Goal: Task Accomplishment & Management: Manage account settings

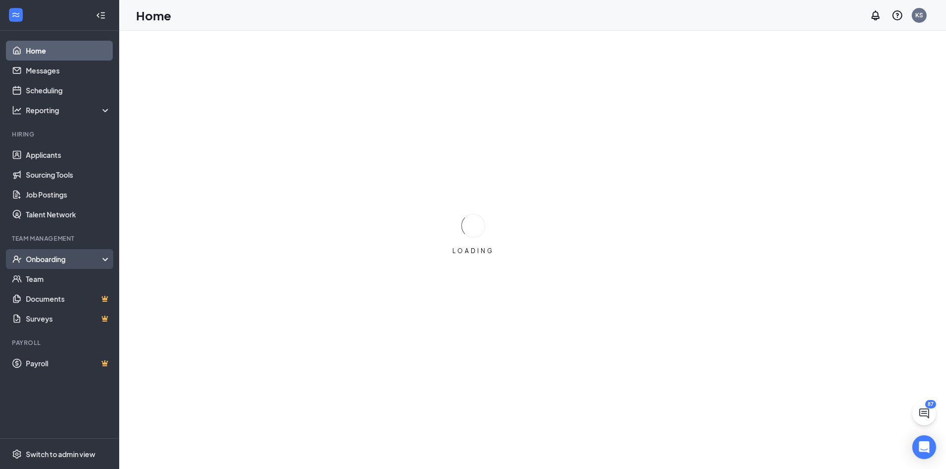
click at [41, 258] on div "Onboarding" at bounding box center [64, 259] width 76 height 10
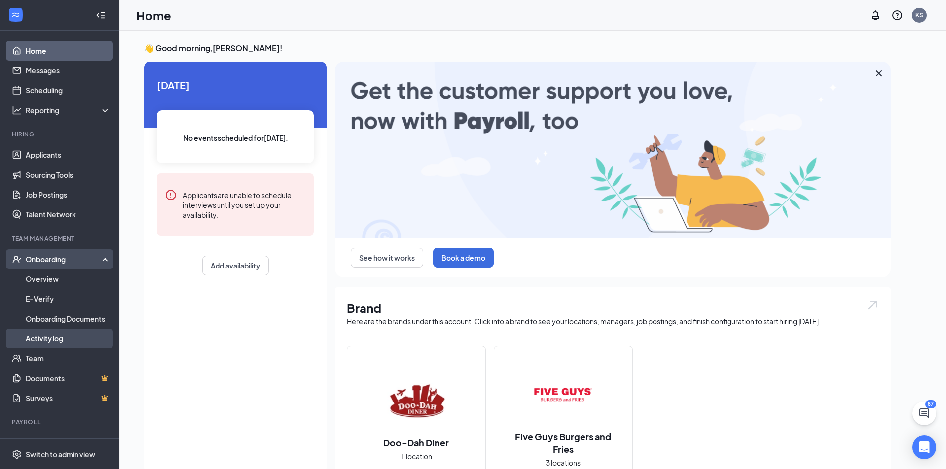
click at [40, 337] on link "Activity log" at bounding box center [68, 339] width 85 height 20
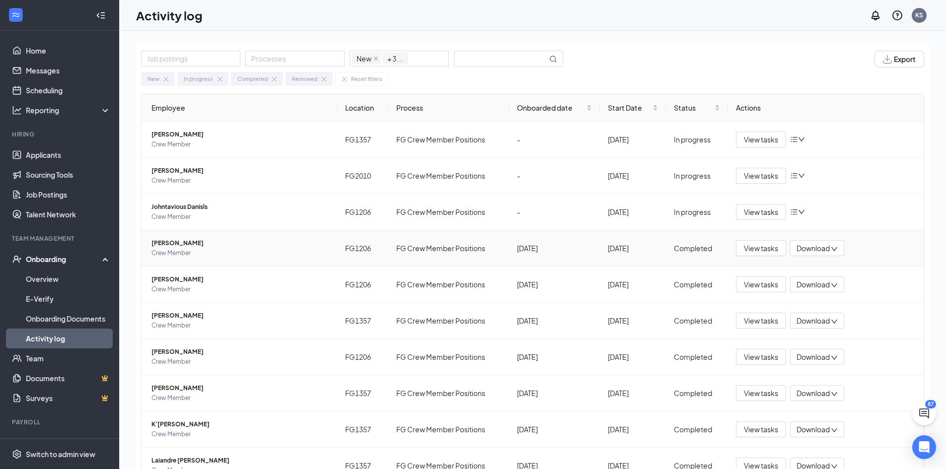
click at [218, 244] on span "[PERSON_NAME]" at bounding box center [240, 243] width 178 height 10
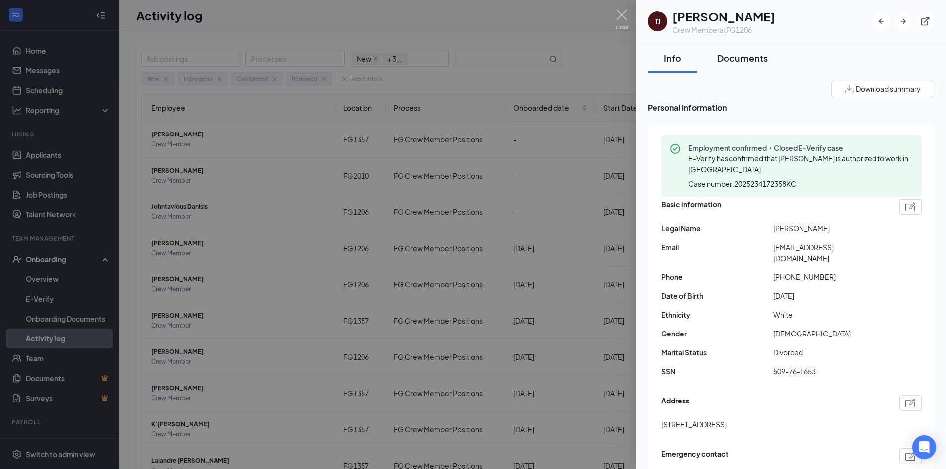
click at [741, 58] on div "Documents" at bounding box center [742, 58] width 51 height 12
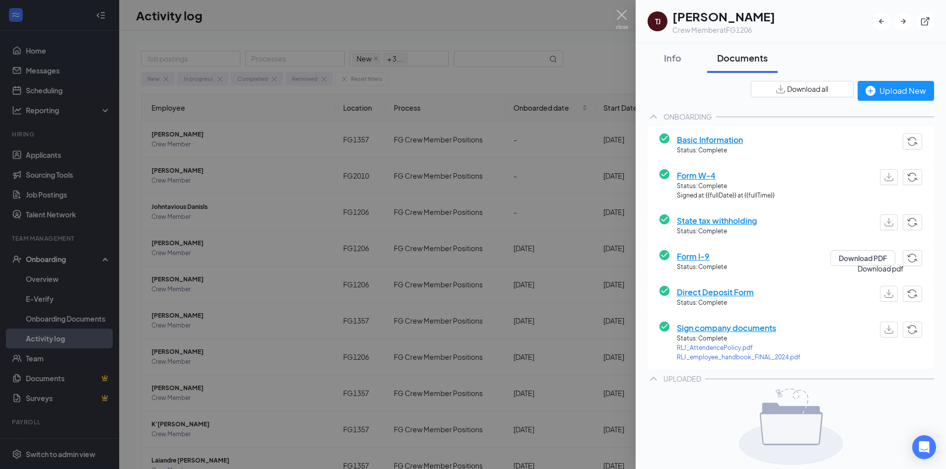
click at [885, 294] on img "button" at bounding box center [889, 294] width 9 height 8
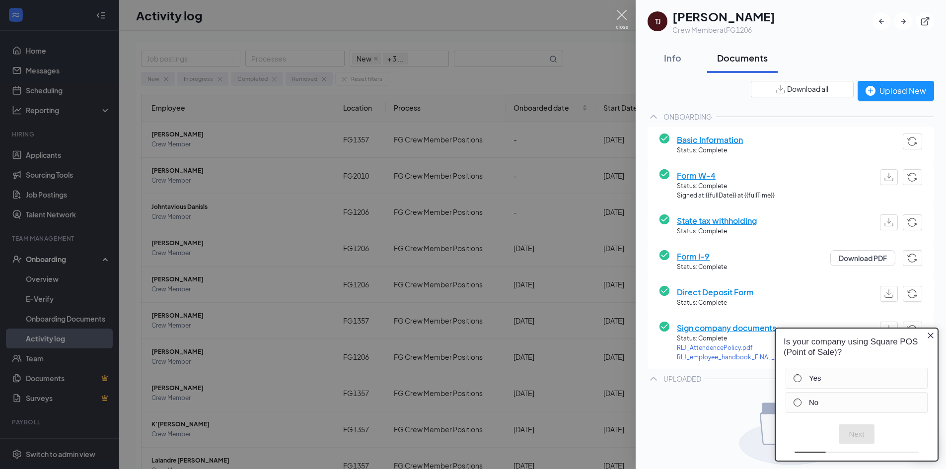
click at [623, 11] on img at bounding box center [622, 19] width 12 height 19
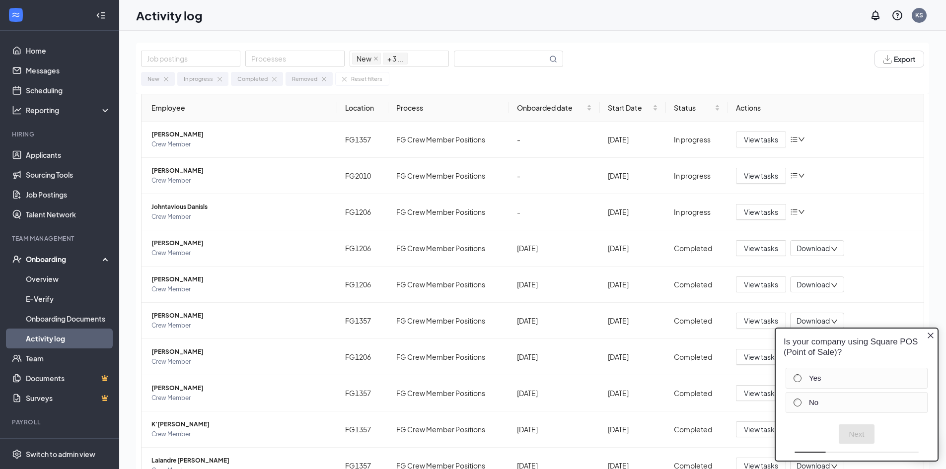
click at [932, 333] on icon "Close button" at bounding box center [931, 336] width 8 height 8
